Goal: Navigation & Orientation: Find specific page/section

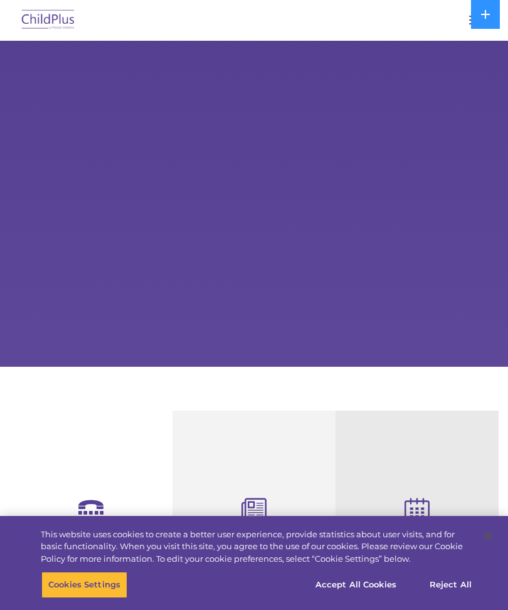
select select "MEDIUM"
click at [452, 11] on div at bounding box center [253, 20] width 457 height 30
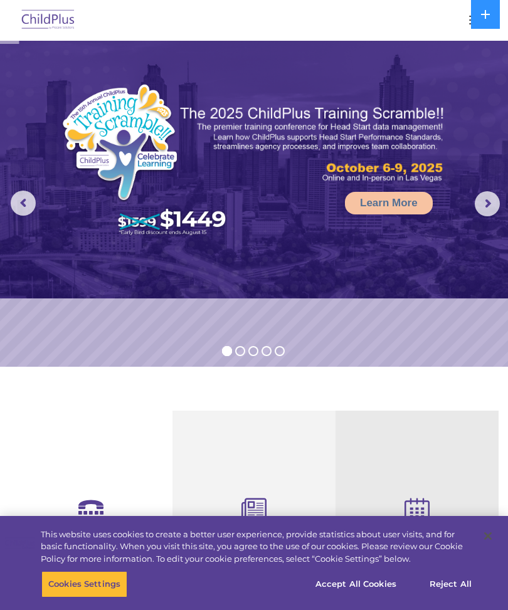
click at [472, 21] on button at bounding box center [485, 14] width 29 height 29
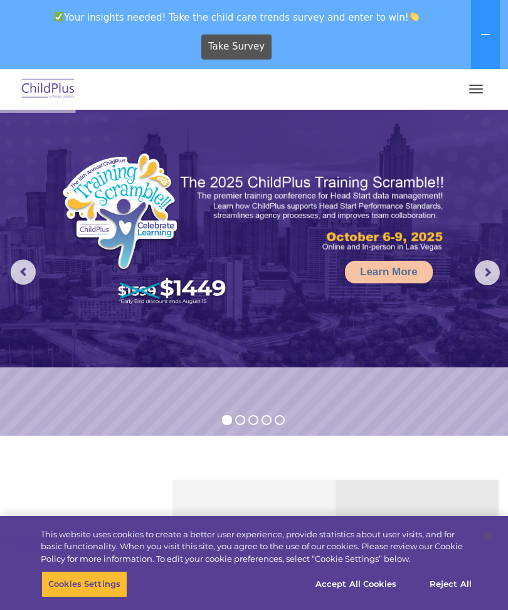
click at [474, 88] on span "button" at bounding box center [476, 88] width 14 height 1
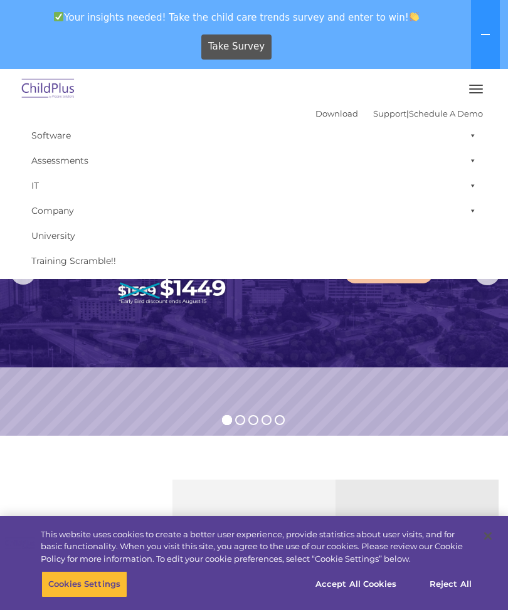
click at [466, 135] on span at bounding box center [470, 135] width 13 height 25
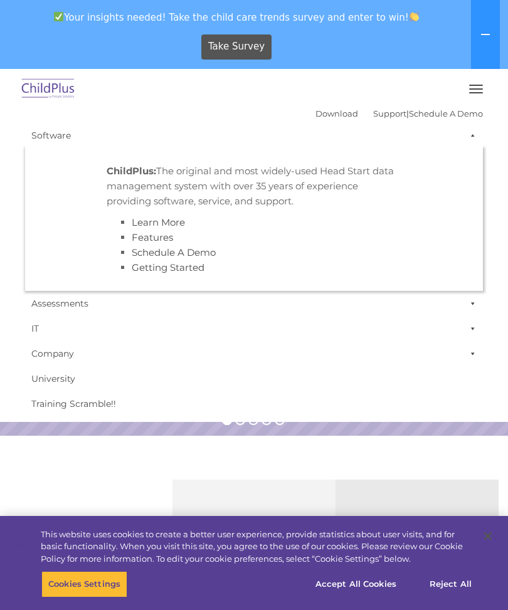
click at [471, 137] on span at bounding box center [470, 135] width 13 height 25
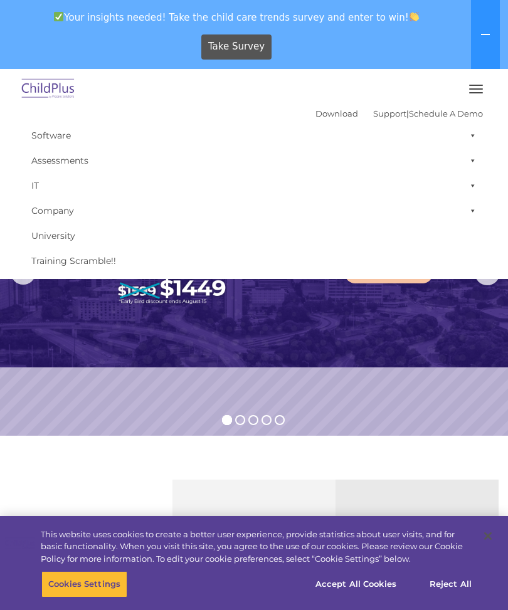
click at [479, 95] on button "button" at bounding box center [476, 89] width 26 height 20
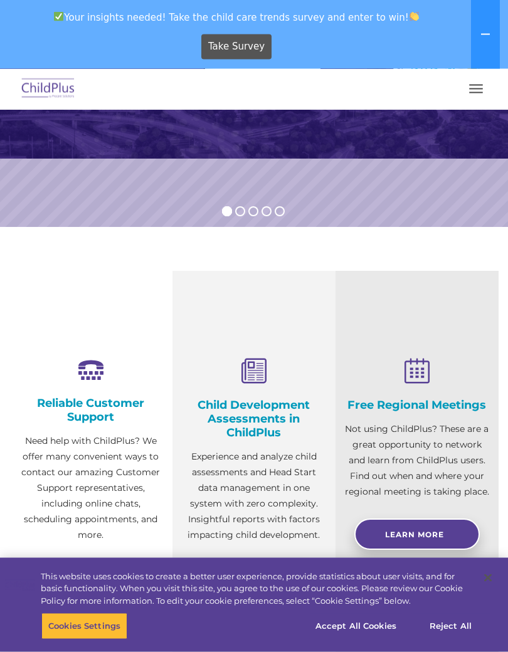
scroll to position [209, 0]
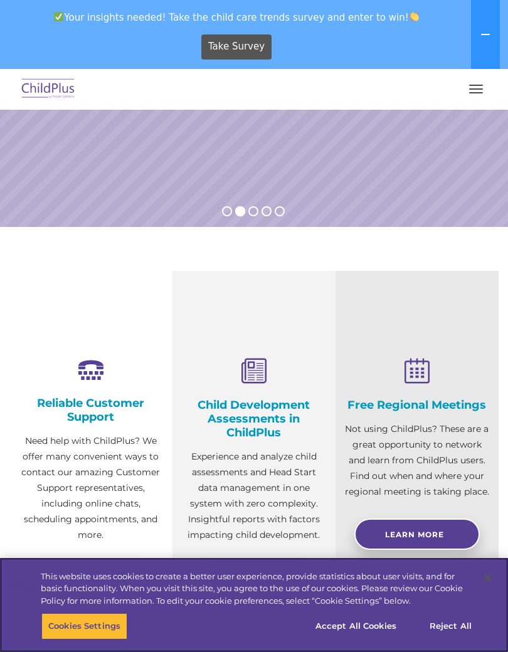
click at [369, 609] on button "Accept All Cookies" at bounding box center [355, 626] width 95 height 26
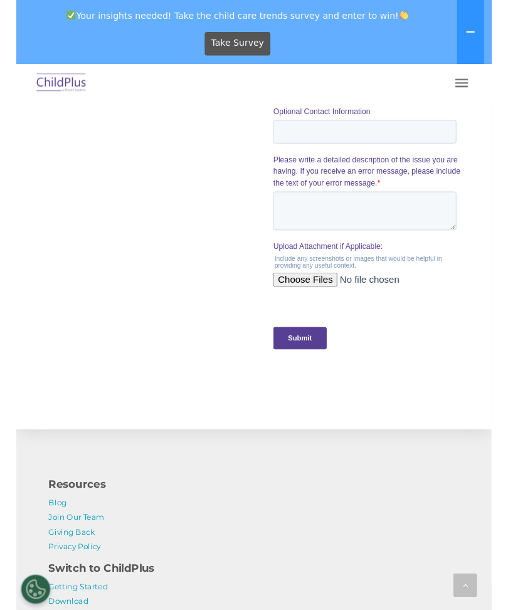
scroll to position [1252, 0]
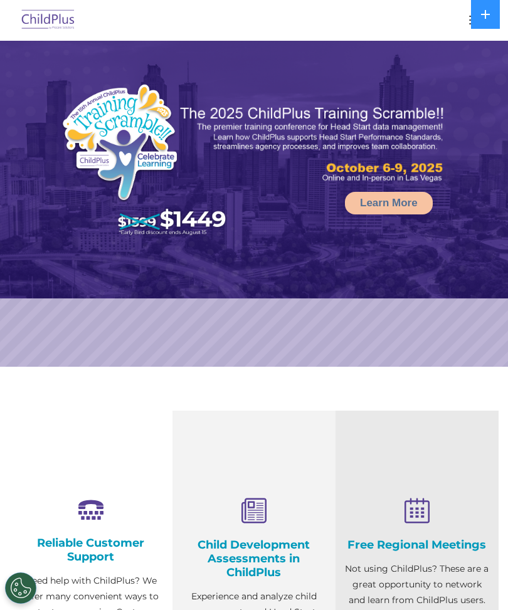
select select "MEDIUM"
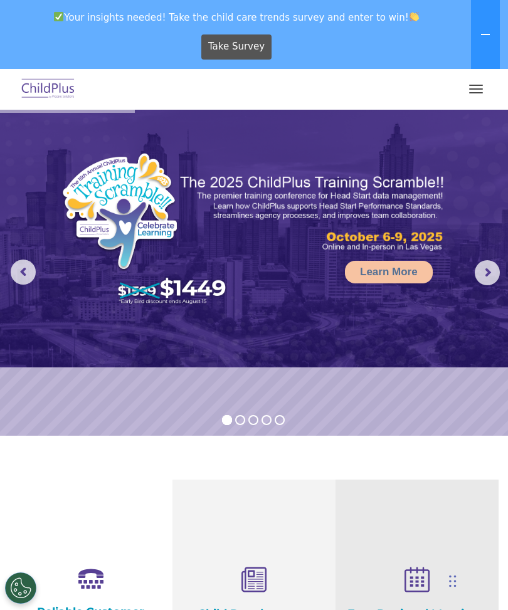
click at [479, 93] on button "button" at bounding box center [476, 89] width 26 height 20
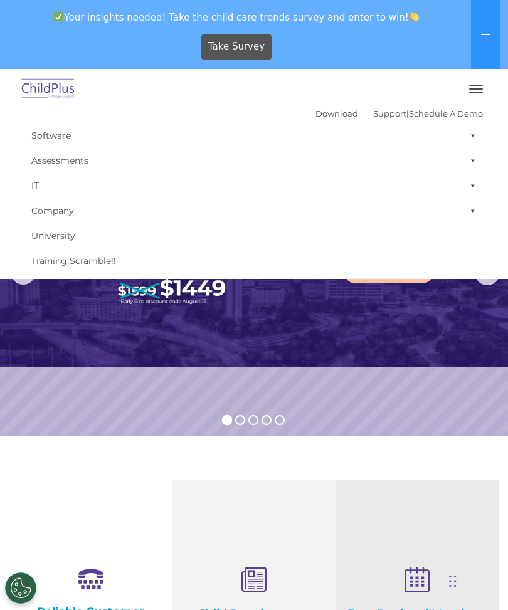
click at [466, 139] on span at bounding box center [470, 135] width 13 height 25
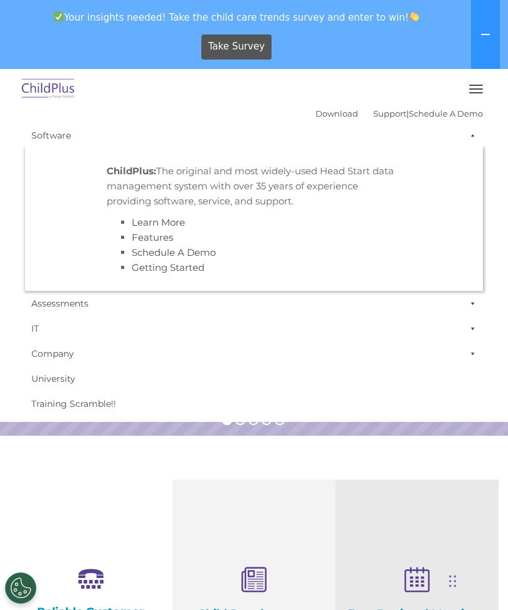
click at [469, 140] on span at bounding box center [470, 135] width 13 height 25
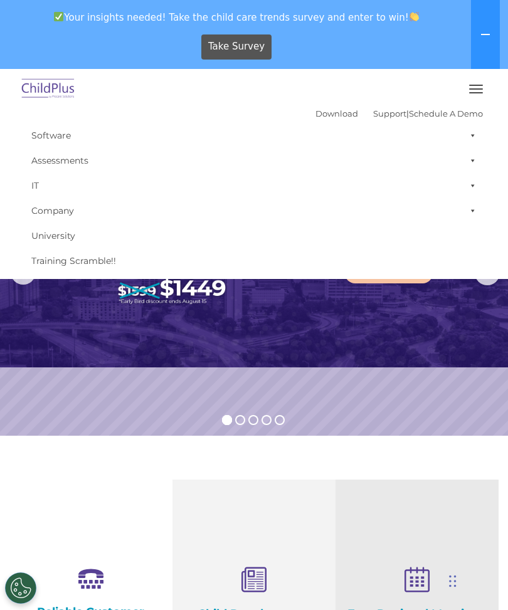
click at [476, 91] on button "button" at bounding box center [476, 89] width 26 height 20
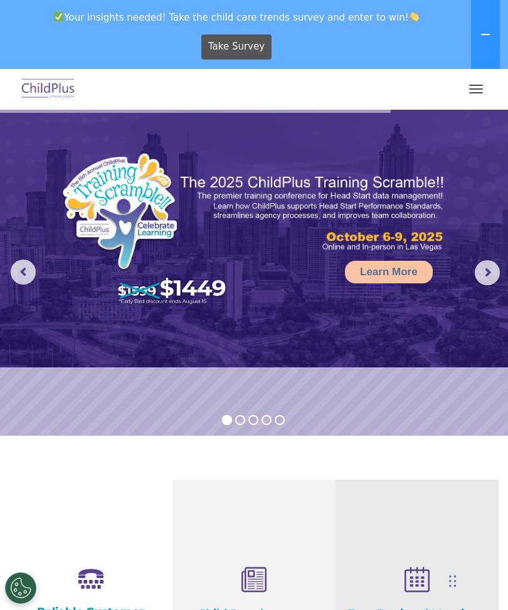
click at [46, 86] on img at bounding box center [48, 89] width 59 height 29
click at [483, 90] on button "button" at bounding box center [476, 89] width 26 height 20
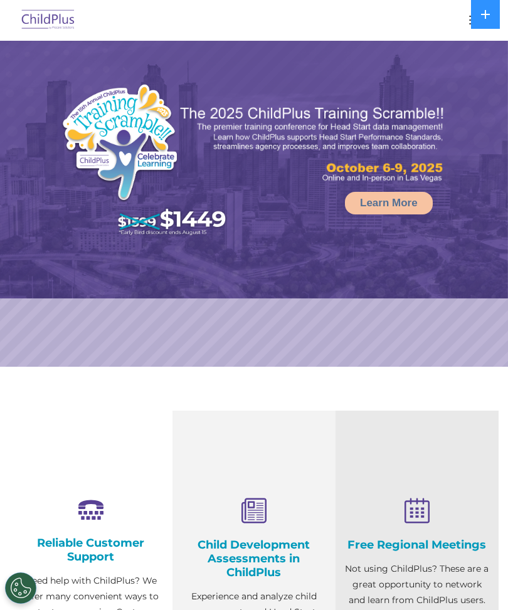
select select "MEDIUM"
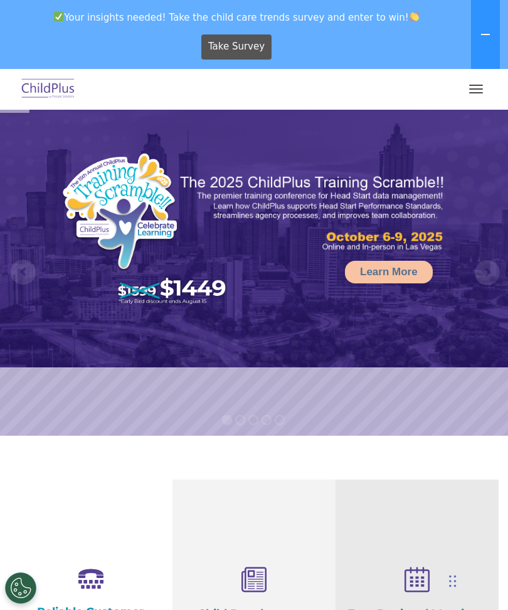
click at [478, 97] on button "button" at bounding box center [476, 89] width 26 height 20
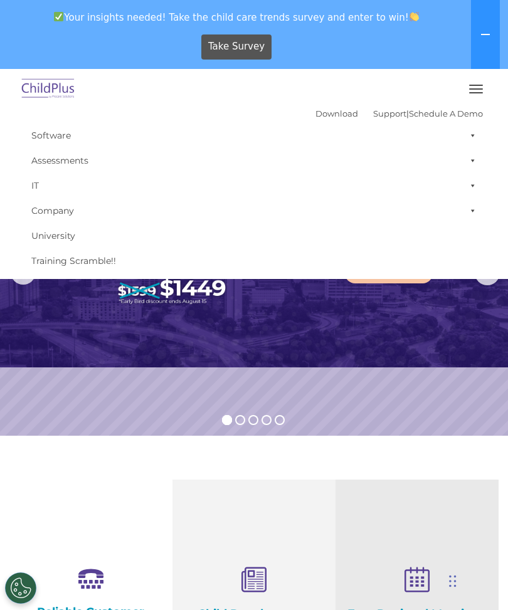
click at [38, 185] on link "IT" at bounding box center [253, 185] width 457 height 25
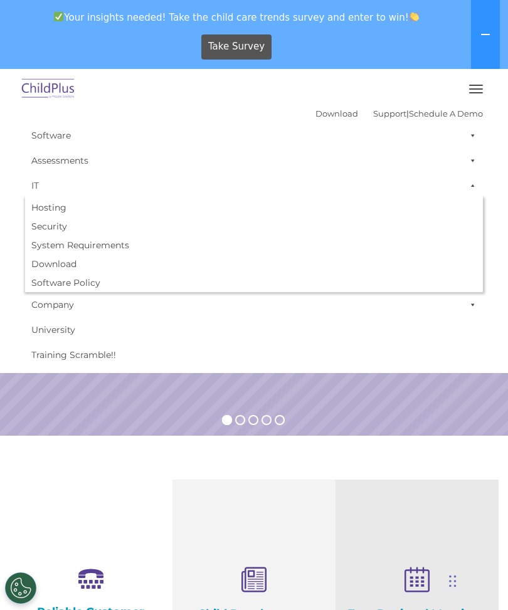
click at [483, 95] on button "button" at bounding box center [476, 89] width 26 height 20
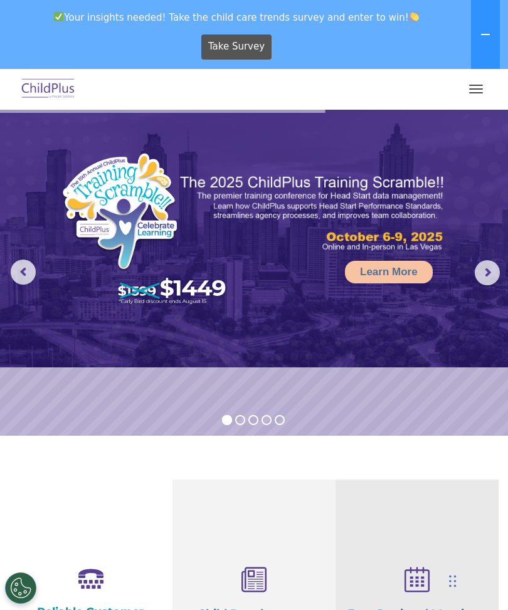
click at [481, 97] on button "button" at bounding box center [476, 89] width 26 height 20
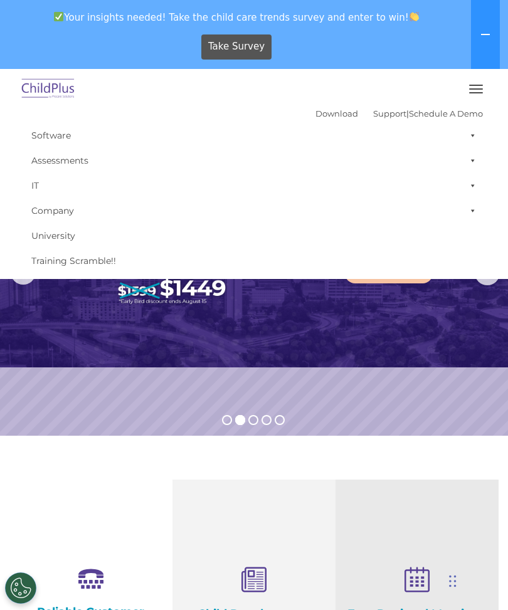
click at [471, 140] on span at bounding box center [470, 135] width 13 height 25
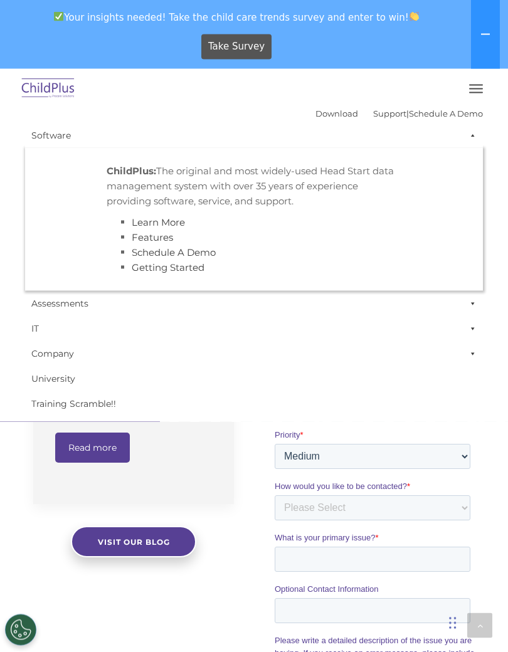
scroll to position [785, 0]
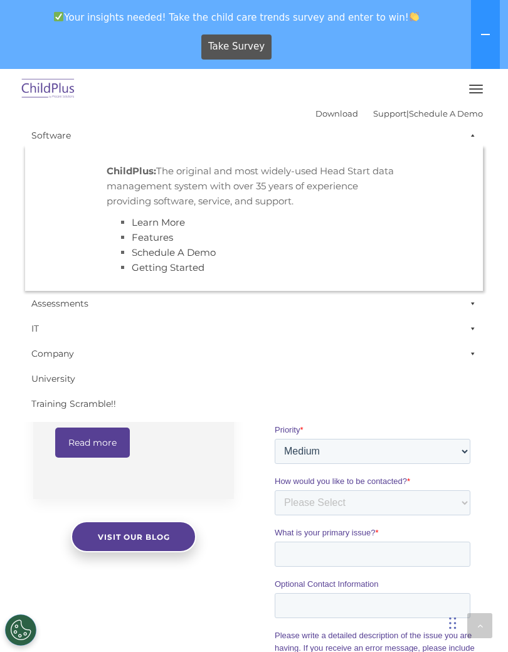
click at [468, 95] on button "button" at bounding box center [476, 89] width 26 height 20
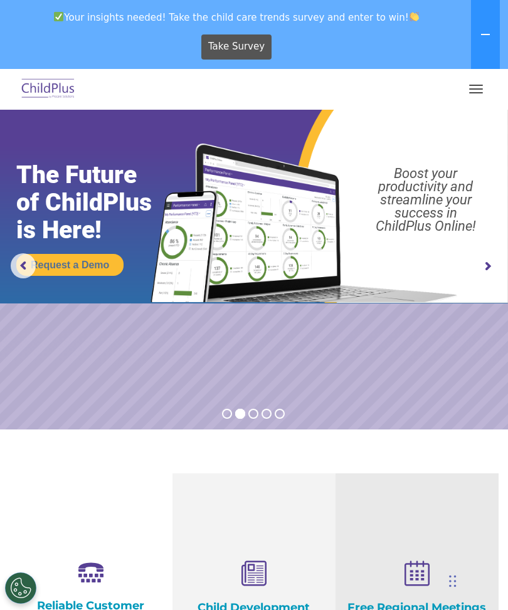
scroll to position [0, 0]
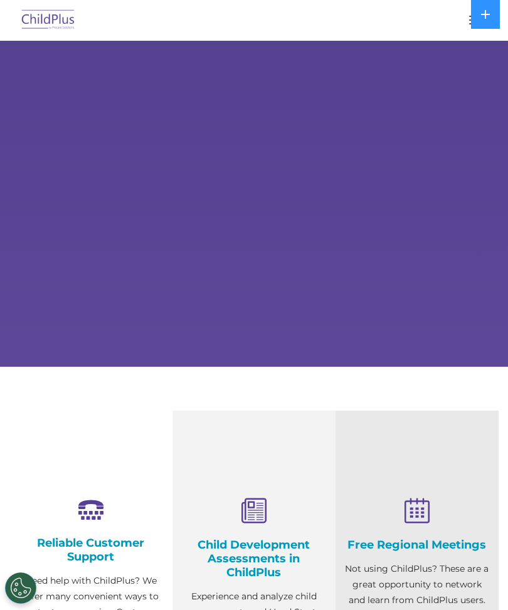
select select "MEDIUM"
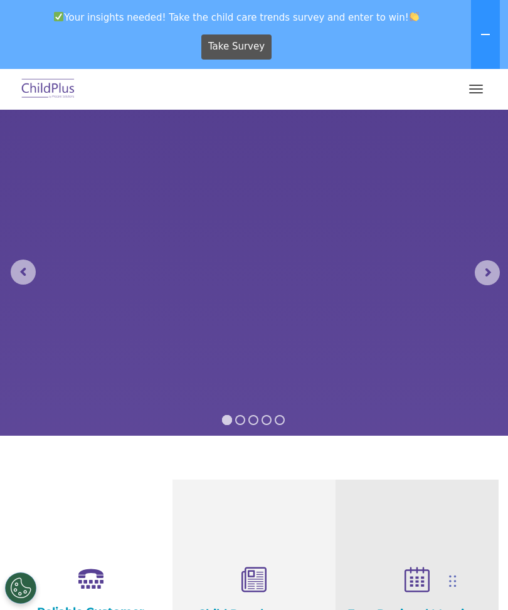
click at [472, 90] on button "button" at bounding box center [476, 89] width 26 height 20
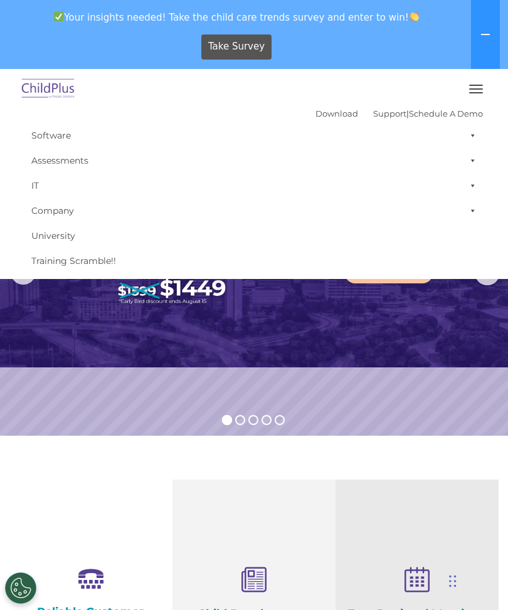
click at [469, 135] on span at bounding box center [470, 135] width 13 height 25
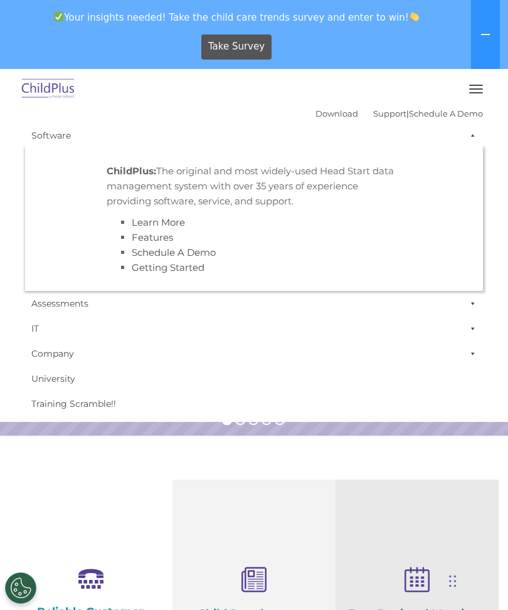
click at [63, 143] on link "Software" at bounding box center [253, 135] width 457 height 25
click at [65, 137] on link "Software" at bounding box center [253, 135] width 457 height 25
click at [80, 303] on link "Assessments" at bounding box center [253, 303] width 457 height 25
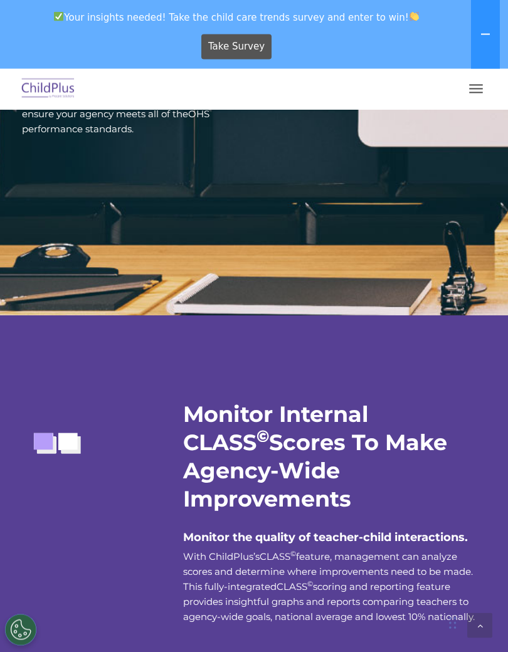
scroll to position [2343, 0]
